Goal: Task Accomplishment & Management: Use online tool/utility

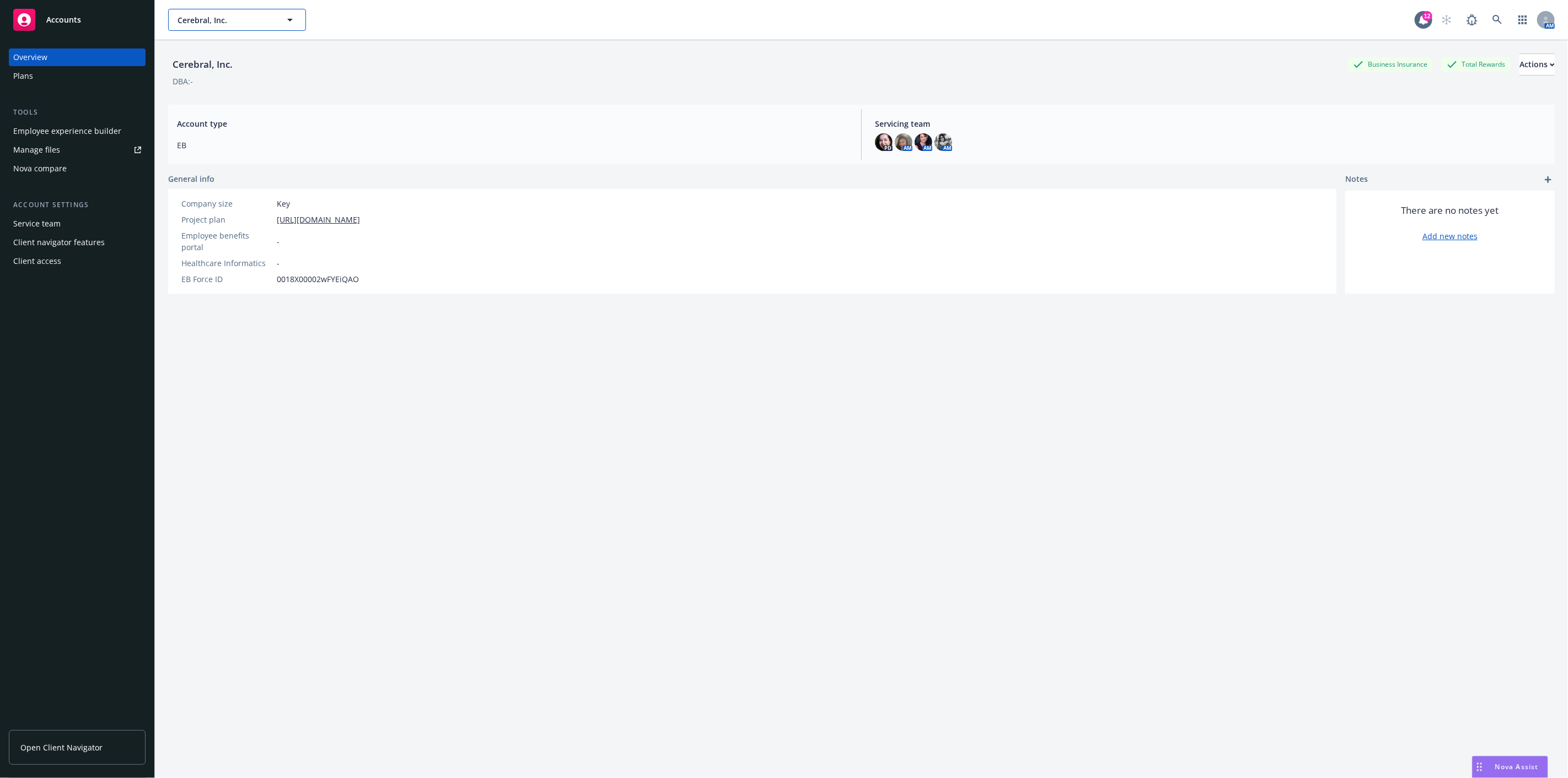
click at [237, 14] on span "Cerebral, Inc." at bounding box center [225, 20] width 95 height 11
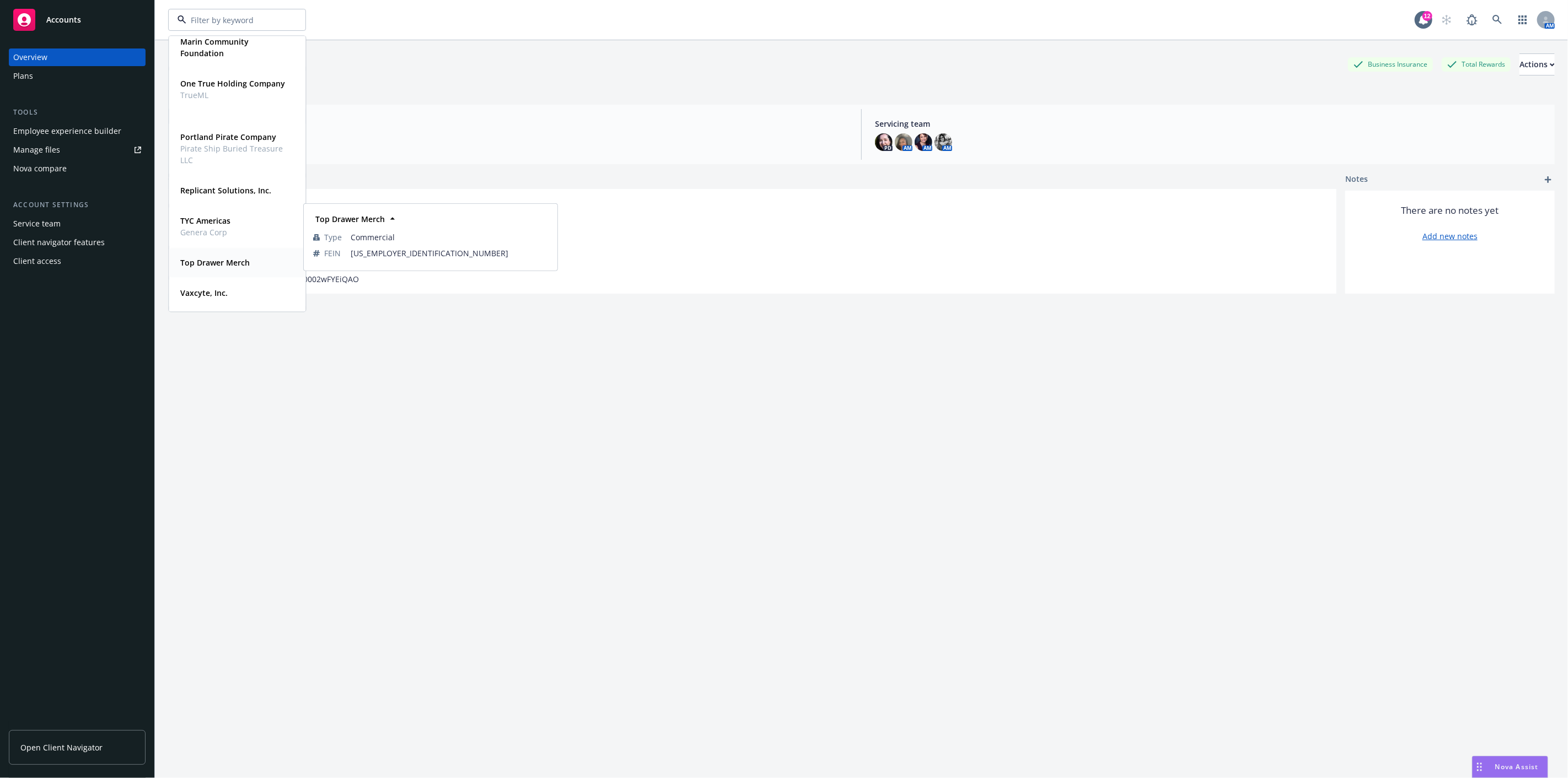
scroll to position [272, 0]
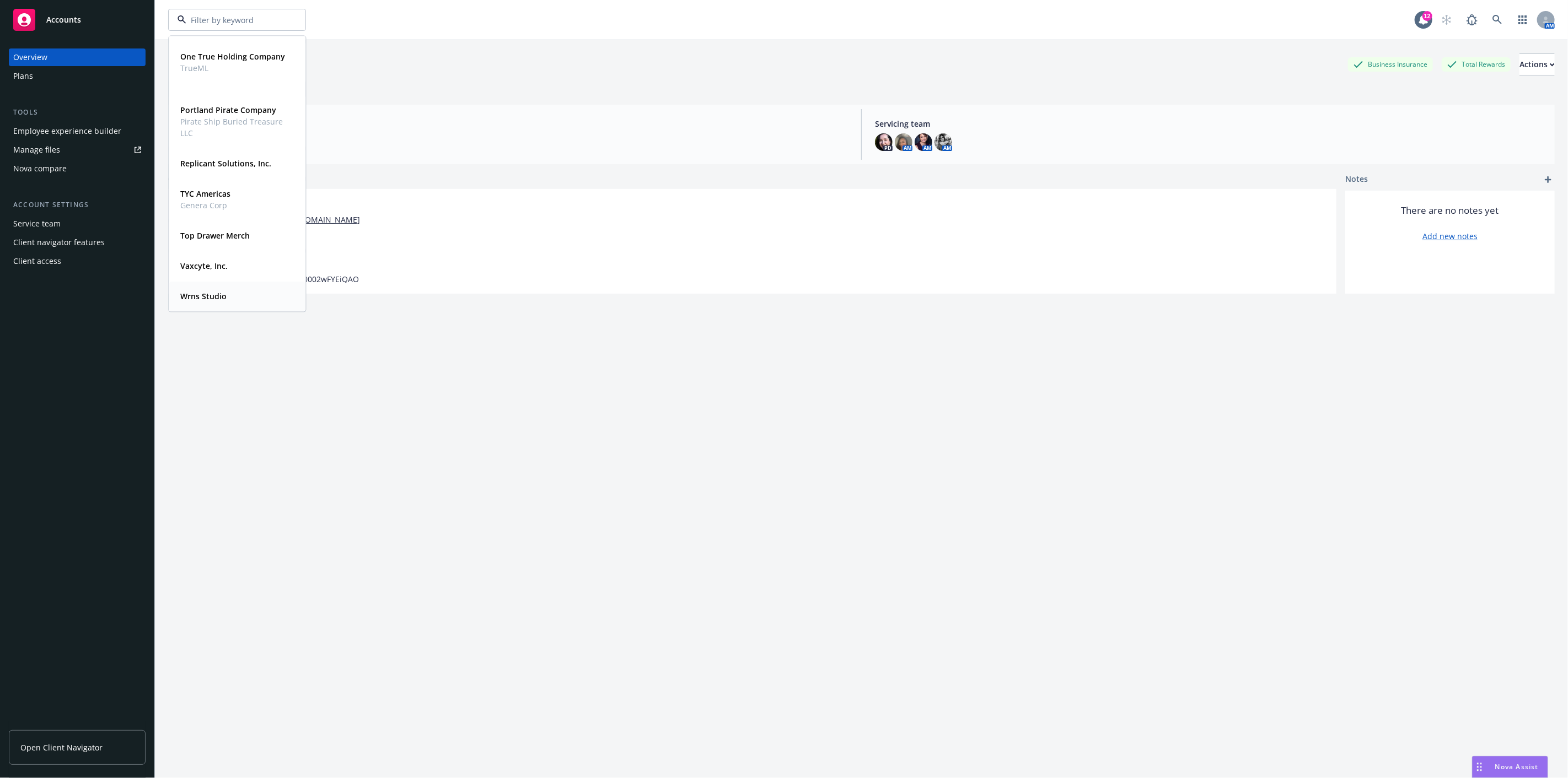
click at [197, 295] on strong "Wrns Studio" at bounding box center [203, 296] width 47 height 11
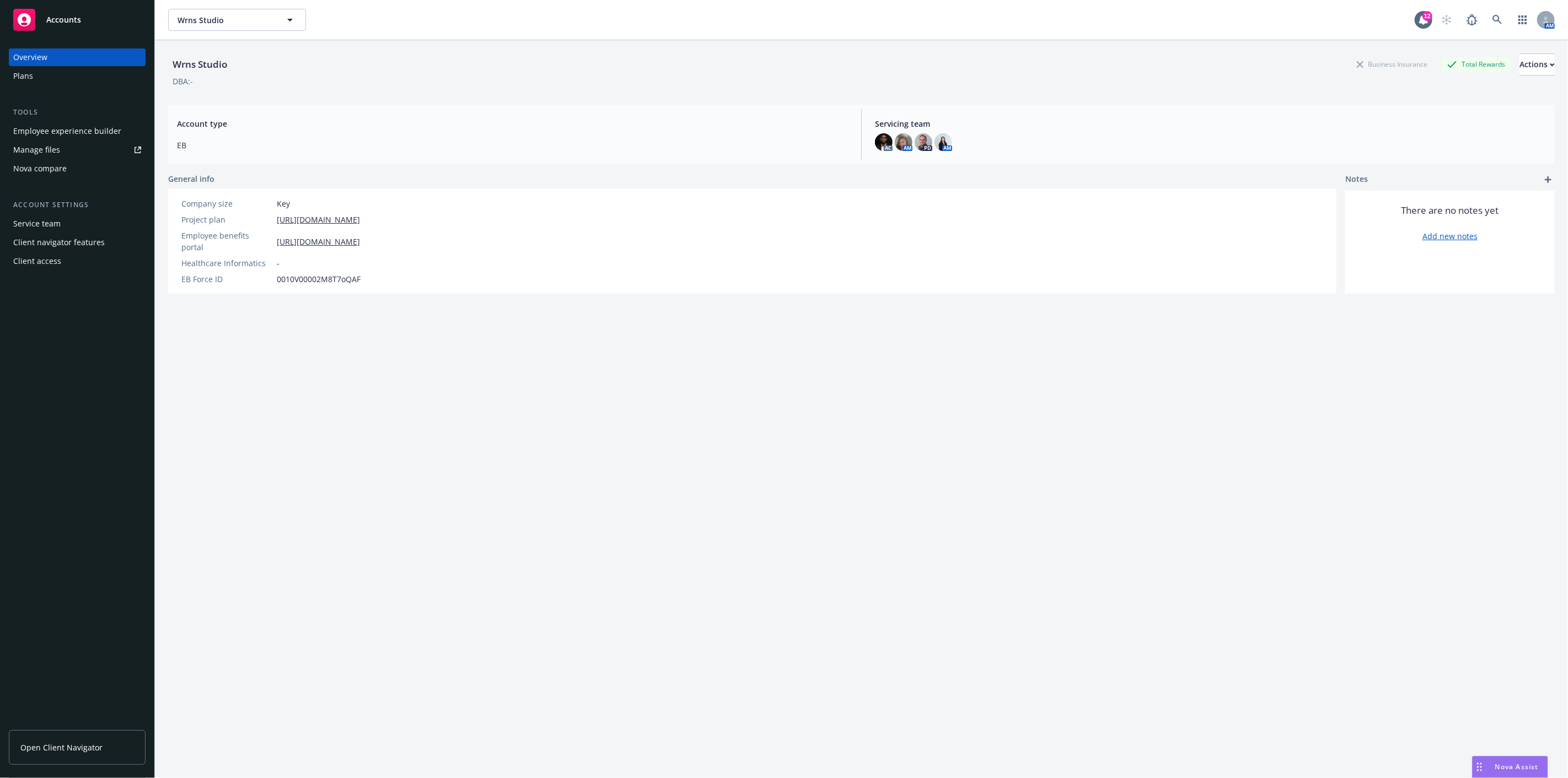
click at [11, 74] on link "Plans" at bounding box center [77, 76] width 137 height 18
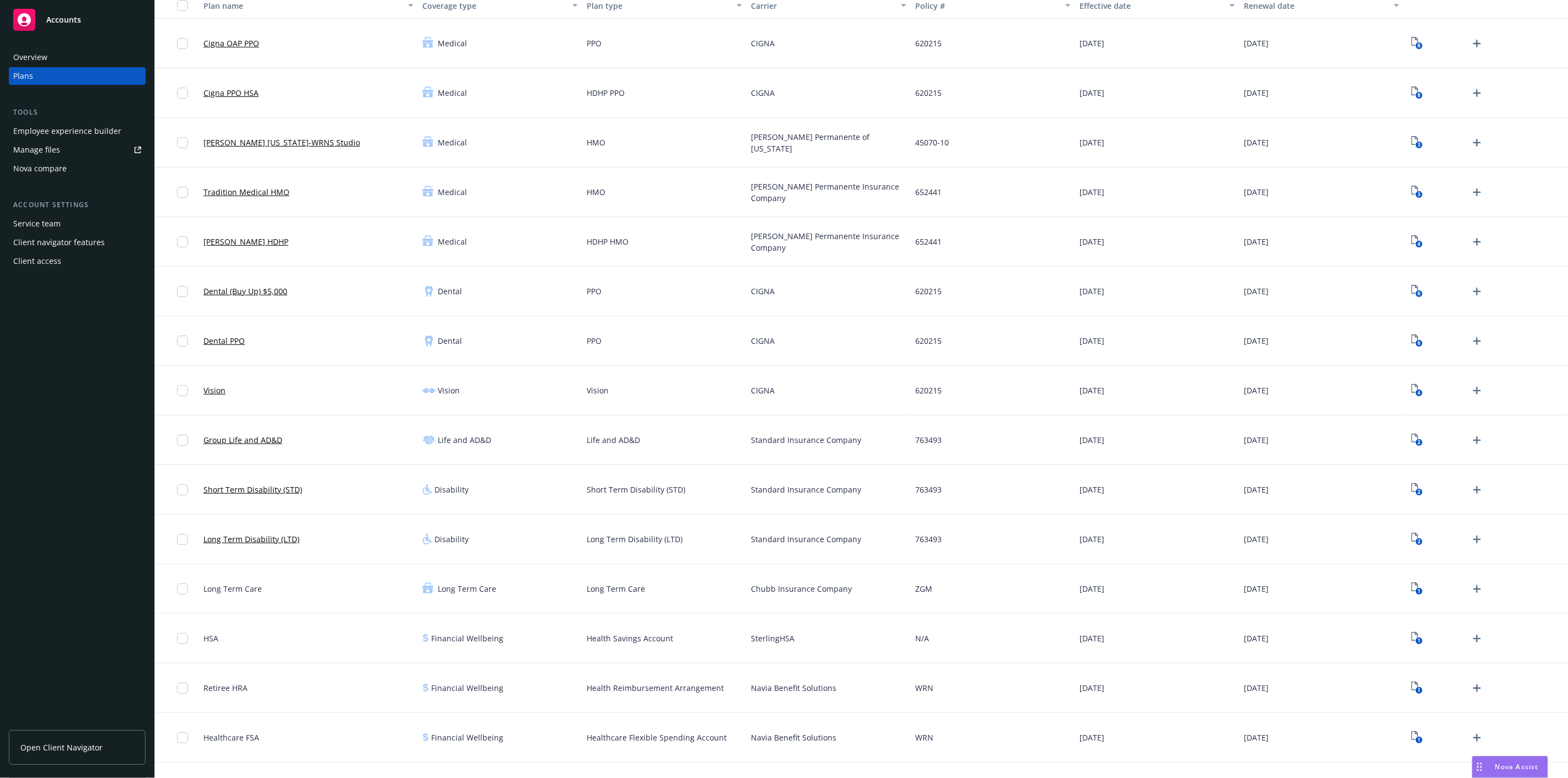
scroll to position [88, 0]
click at [74, 127] on div "Employee experience builder" at bounding box center [67, 131] width 108 height 18
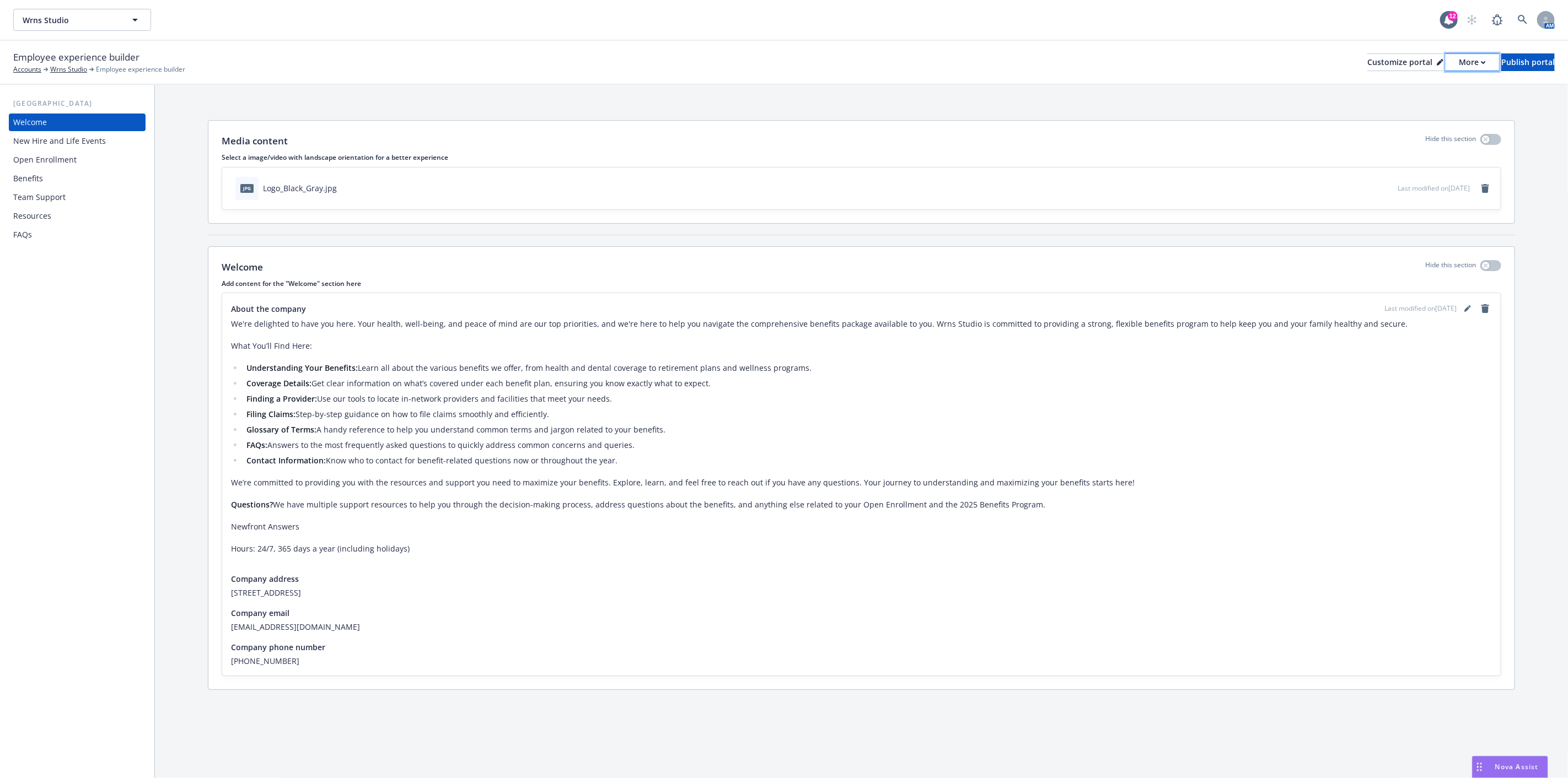
click at [1459, 62] on div "More" at bounding box center [1472, 61] width 27 height 16
click at [1401, 83] on link "Copy preview link" at bounding box center [1413, 87] width 100 height 22
click at [57, 145] on div "New Hire and Life Events" at bounding box center [59, 140] width 93 height 18
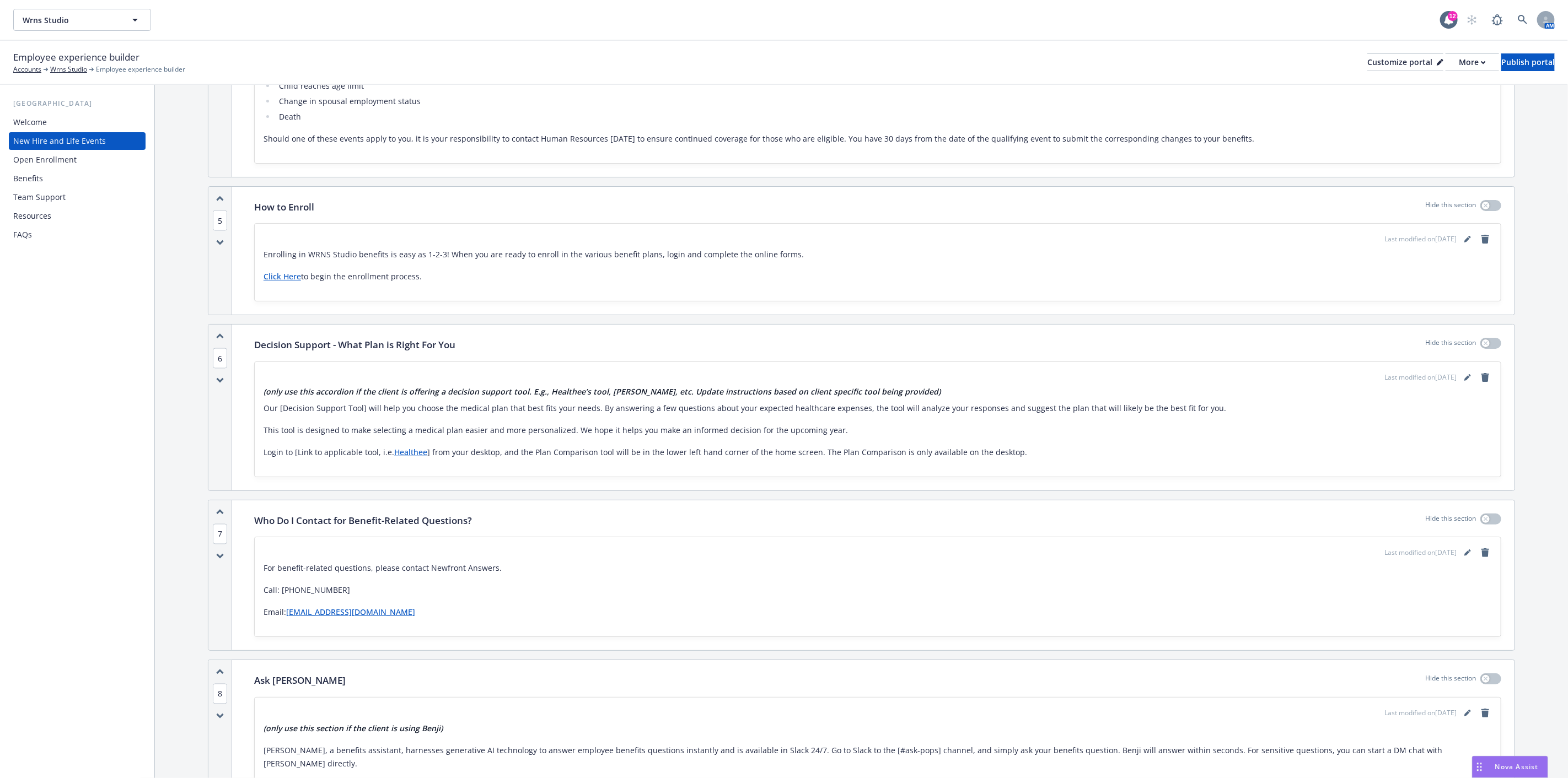
scroll to position [1408, 0]
